Goal: Complete application form: Complete application form

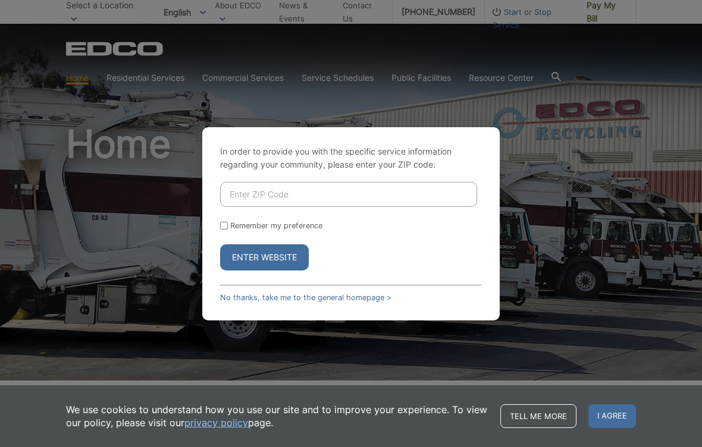
click at [305, 193] on input "Enter ZIP Code" at bounding box center [348, 194] width 257 height 25
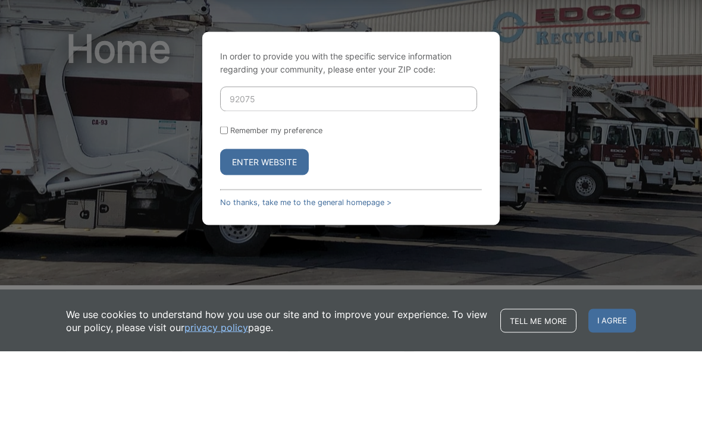
type input "92075"
click at [283, 244] on button "Enter Website" at bounding box center [264, 257] width 89 height 26
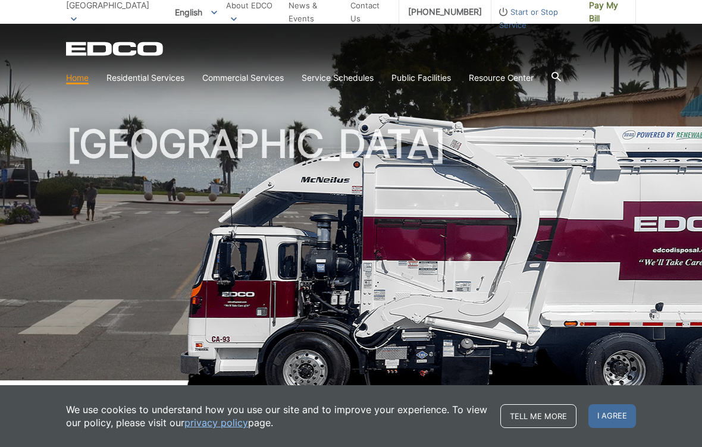
click at [0, 0] on link "Trash" at bounding box center [0, 0] width 0 height 0
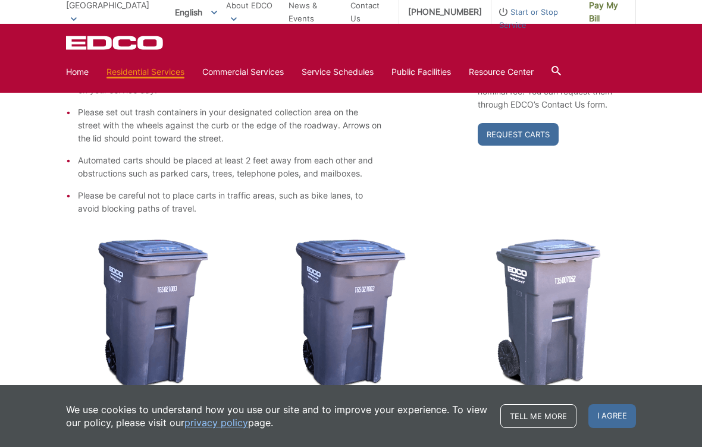
scroll to position [287, 0]
click at [516, 128] on link "Request Carts" at bounding box center [518, 135] width 81 height 23
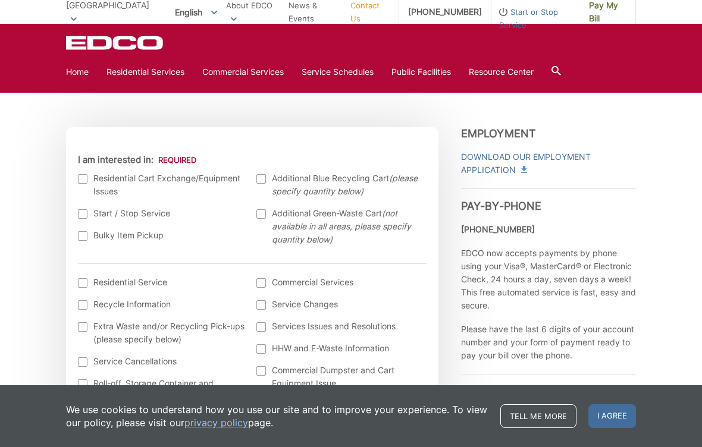
scroll to position [328, 0]
click at [84, 174] on div at bounding box center [83, 179] width 10 height 10
click at [0, 0] on input "I am interested in:" at bounding box center [0, 0] width 0 height 0
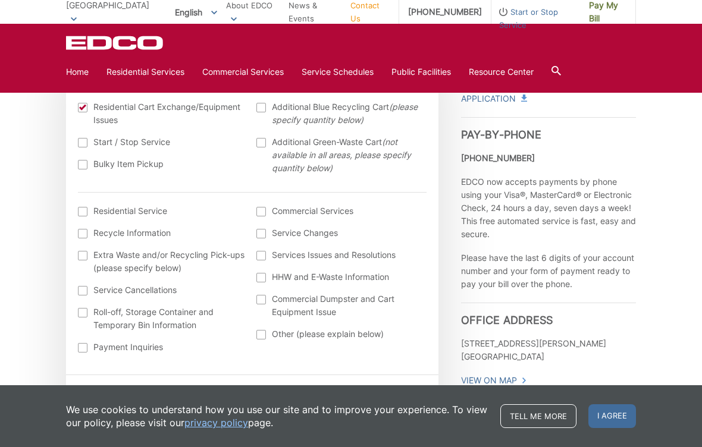
scroll to position [400, 0]
click at [92, 209] on label "Residential Service" at bounding box center [161, 209] width 167 height 13
click at [0, 0] on input "I am interested in: (continued) *" at bounding box center [0, 0] width 0 height 0
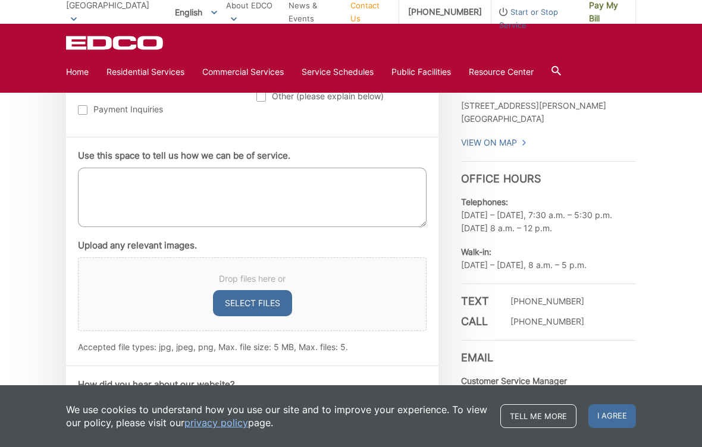
scroll to position [632, 0]
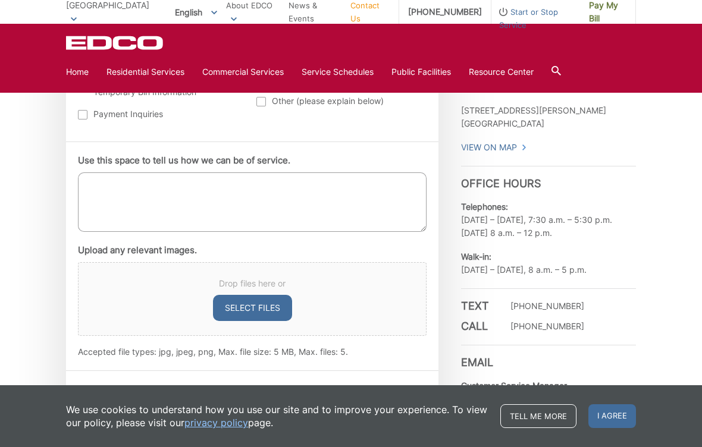
click at [118, 187] on textarea "Use this space to tell us how we can be of service." at bounding box center [252, 201] width 349 height 59
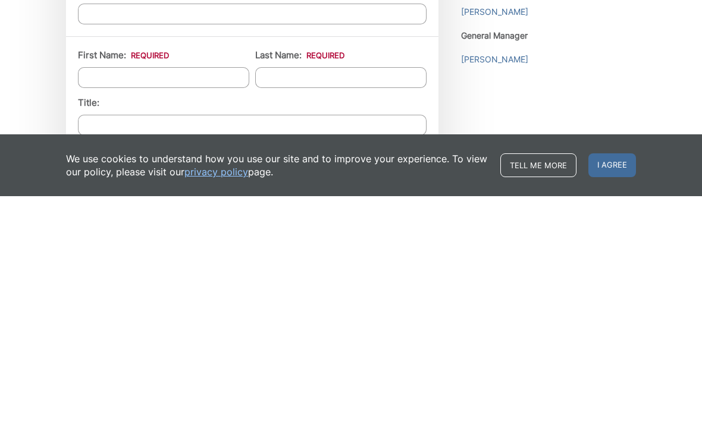
scroll to position [779, 0]
type textarea "I recently moved into my new house and would like to exchange the trash cans th…"
click at [106, 318] on input "First Name: *" at bounding box center [163, 328] width 171 height 21
type input "Robyn"
click at [370, 318] on input "Last Name: *" at bounding box center [340, 328] width 171 height 21
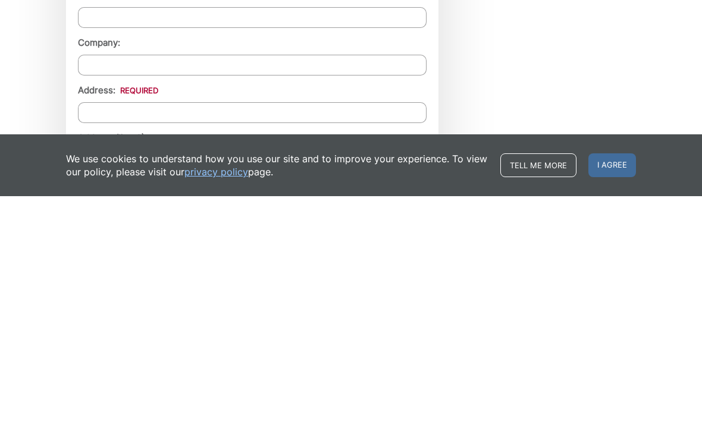
scroll to position [886, 0]
type input "Cohen"
click at [96, 353] on input "Address: *" at bounding box center [252, 363] width 349 height 21
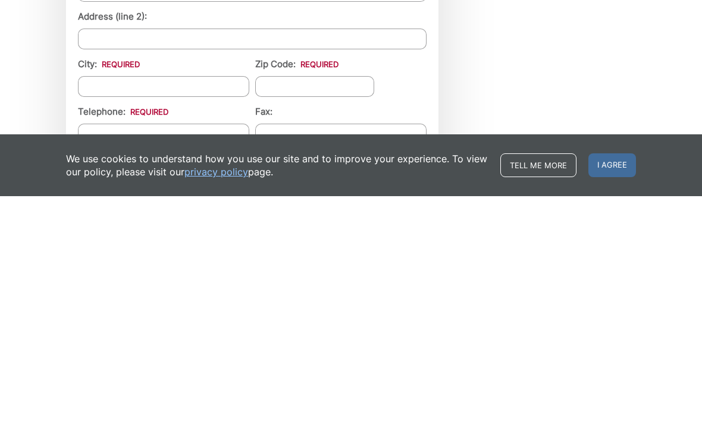
scroll to position [1009, 0]
type input "241 n Rios ave"
click at [102, 325] on input "City: *" at bounding box center [163, 335] width 171 height 21
type input "Solana beach"
click at [354, 325] on input "Zip Code: *" at bounding box center [314, 335] width 119 height 21
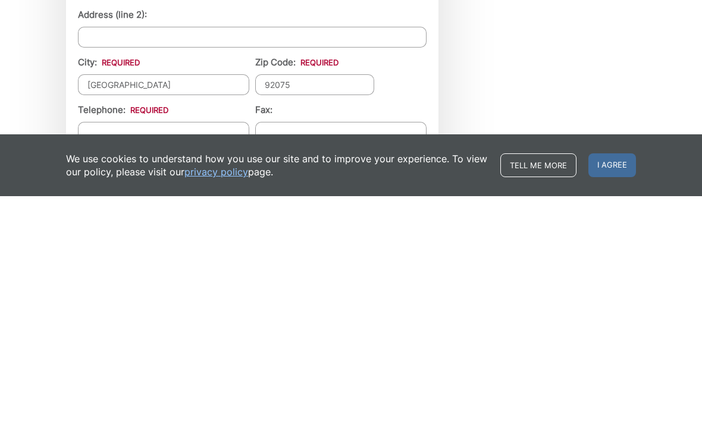
type input "92075"
click at [111, 373] on input "Telephone: *" at bounding box center [163, 383] width 171 height 21
type input "(858) 735-4936"
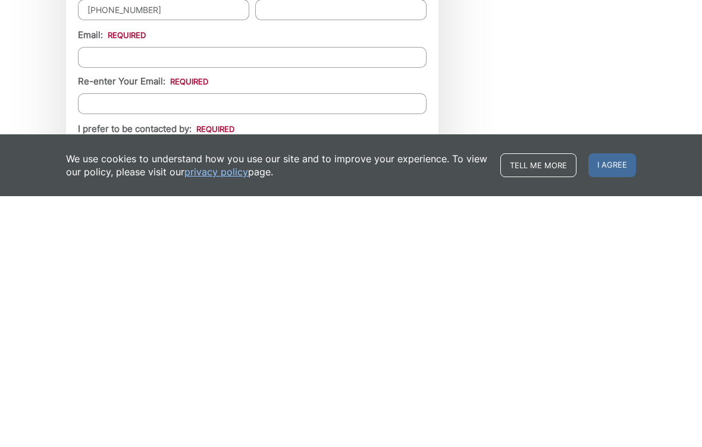
scroll to position [1134, 0]
click at [110, 296] on input "Email *" at bounding box center [252, 306] width 349 height 21
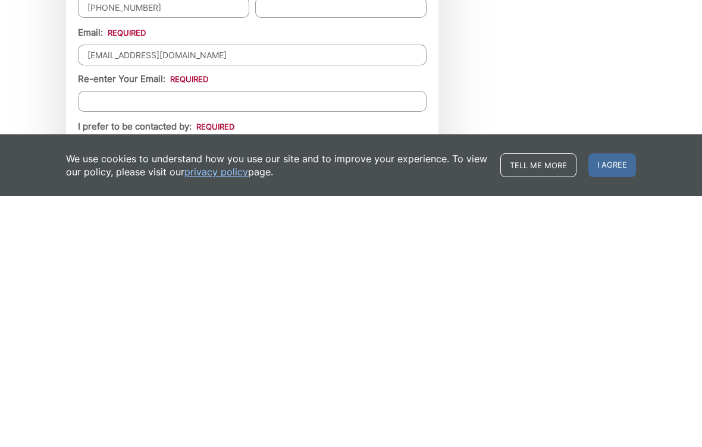
type input "dbcohenfamily@yahoo.com"
click at [112, 342] on input "Re-enter Your Email:" at bounding box center [252, 352] width 349 height 21
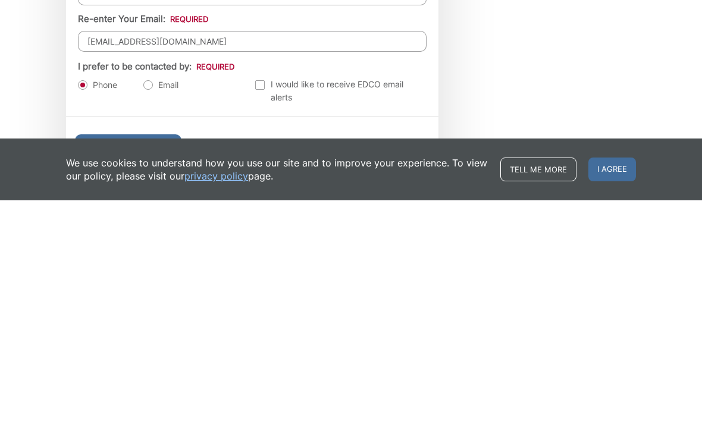
scroll to position [1204, 0]
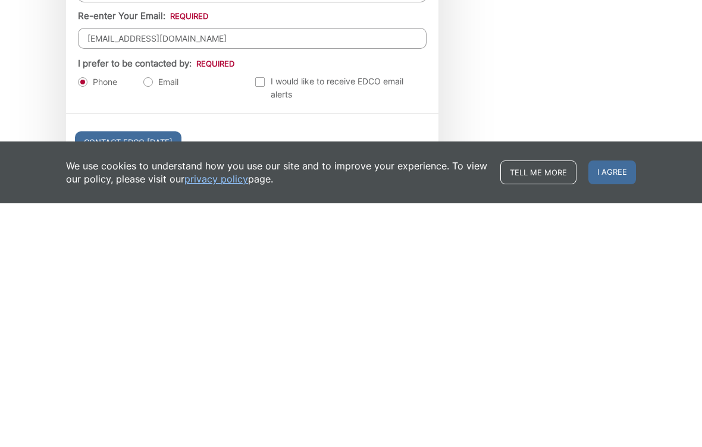
type input "dbcohenfamily@yahoo.com"
click at [152, 320] on label "Email" at bounding box center [160, 326] width 35 height 12
radio input "true"
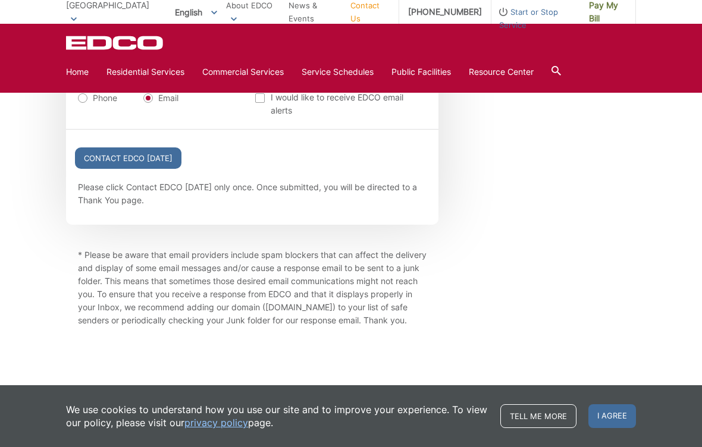
click at [146, 160] on input "Contact EDCO Today" at bounding box center [128, 157] width 106 height 21
